Goal: Transaction & Acquisition: Purchase product/service

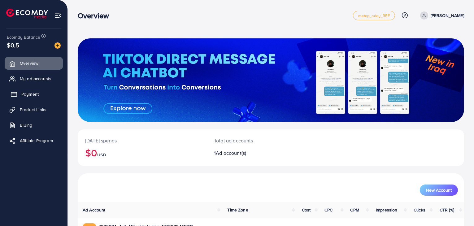
click at [29, 97] on span "Payment" at bounding box center [29, 94] width 17 height 6
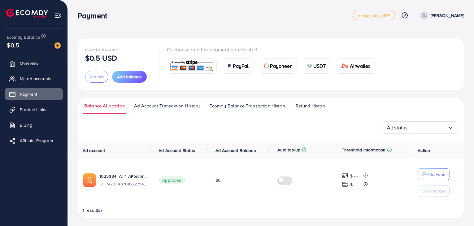
click at [435, 168] on td "Add Fund Withdraw" at bounding box center [438, 181] width 51 height 44
click at [435, 172] on p "Add Fund" at bounding box center [436, 174] width 19 height 7
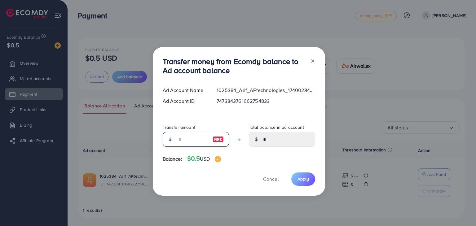
click at [207, 137] on input "number" at bounding box center [192, 139] width 31 height 15
click at [200, 138] on input "number" at bounding box center [192, 139] width 31 height 15
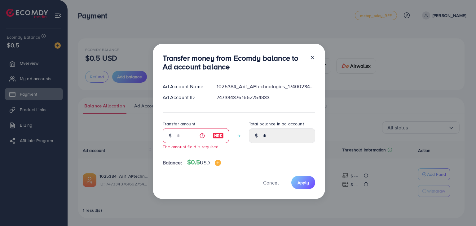
click at [315, 57] on div "Transfer money from Ecomdy balance to Ad account balance Ad Account Name 102538…" at bounding box center [239, 122] width 172 height 156
click at [309, 68] on div at bounding box center [310, 64] width 10 height 20
click at [312, 59] on icon at bounding box center [312, 57] width 5 height 5
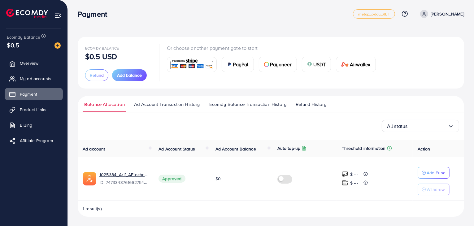
scroll to position [2, 0]
click at [124, 77] on span "Add balance" at bounding box center [129, 75] width 25 height 6
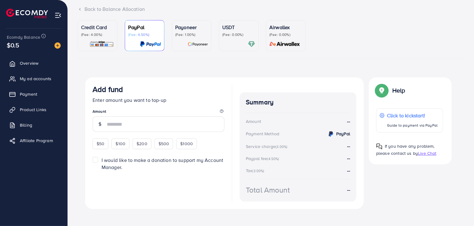
scroll to position [46, 0]
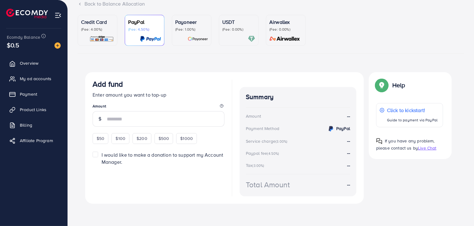
click at [92, 31] on p "(Fee: 4.00%)" at bounding box center [97, 29] width 33 height 5
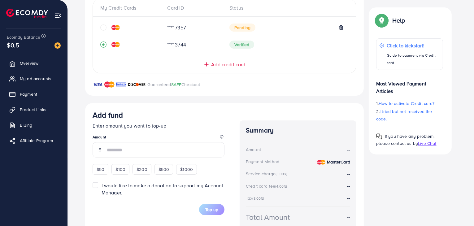
scroll to position [176, 0]
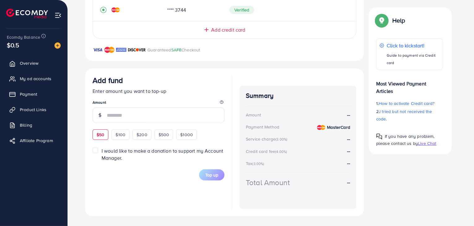
click at [100, 134] on span "$50" at bounding box center [101, 135] width 8 height 6
type input "**"
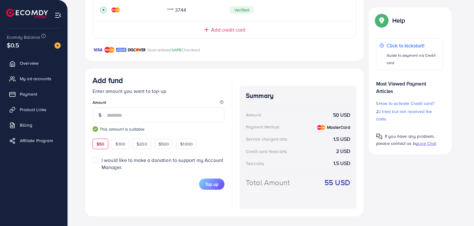
click at [102, 157] on label "I would like to make a donation to support my Account Manager." at bounding box center [163, 164] width 123 height 14
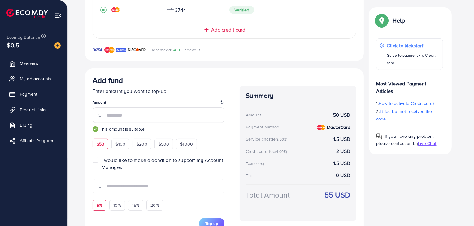
click at [99, 204] on span "5%" at bounding box center [100, 205] width 6 height 6
type input "***"
click at [99, 204] on span "5%" at bounding box center [100, 205] width 6 height 6
click at [102, 160] on label "I would like to make a donation to support my Account Manager." at bounding box center [163, 164] width 123 height 14
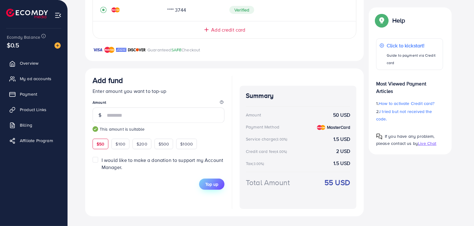
click at [212, 187] on button "Top up" at bounding box center [211, 184] width 25 height 11
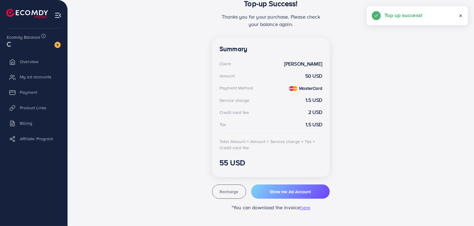
scroll to position [143, 0]
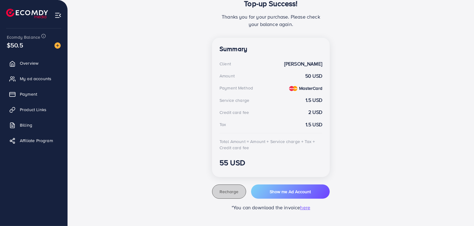
click at [230, 190] on span "Recharge" at bounding box center [229, 192] width 19 height 6
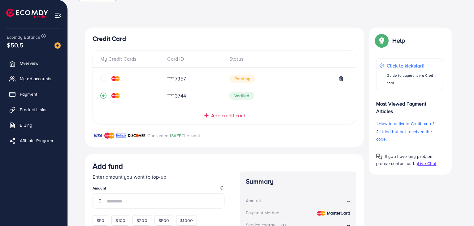
scroll to position [19, 0]
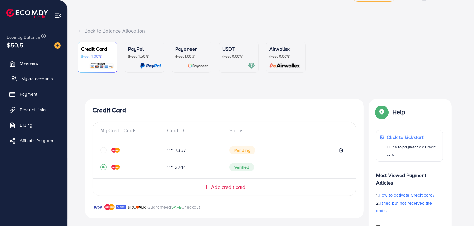
click at [21, 76] on link "My ad accounts" at bounding box center [34, 79] width 58 height 12
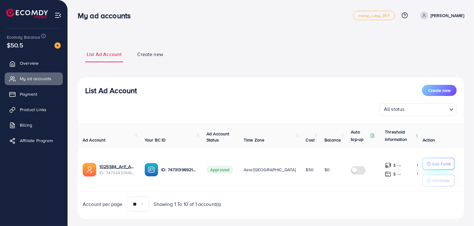
click at [441, 161] on p "Add Fund" at bounding box center [441, 163] width 19 height 7
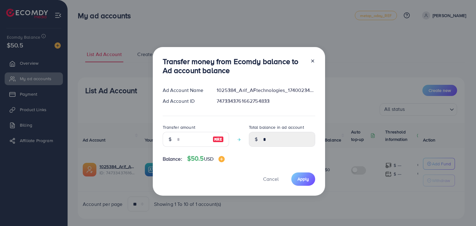
click at [311, 60] on icon at bounding box center [312, 61] width 5 height 5
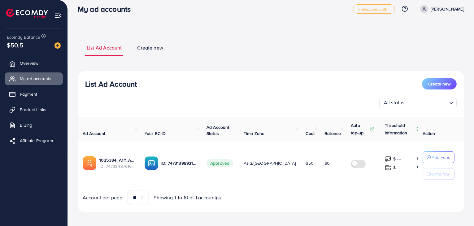
scroll to position [10, 0]
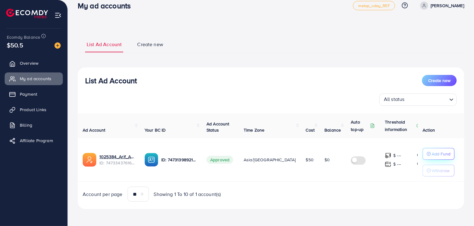
click at [442, 156] on p "Add Fund" at bounding box center [441, 153] width 19 height 7
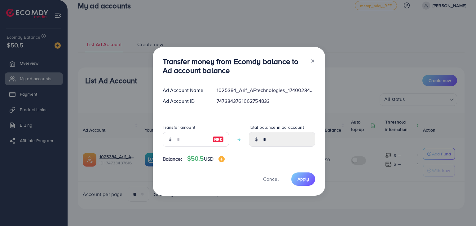
click at [256, 140] on icon at bounding box center [256, 139] width 4 height 4
click at [219, 136] on img at bounding box center [218, 139] width 11 height 7
type input "**"
type input "*****"
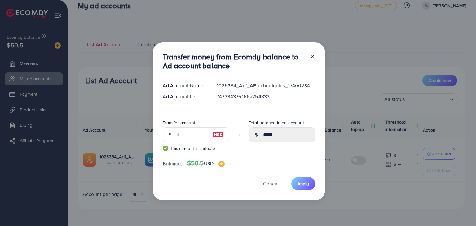
click at [209, 137] on div at bounding box center [218, 134] width 21 height 15
click at [302, 183] on span "Apply" at bounding box center [302, 184] width 11 height 6
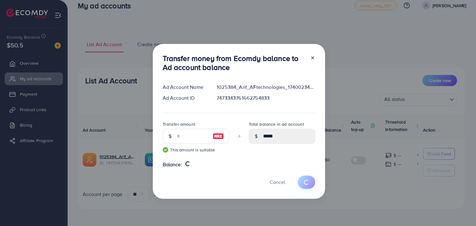
type input "*"
